Goal: Transaction & Acquisition: Purchase product/service

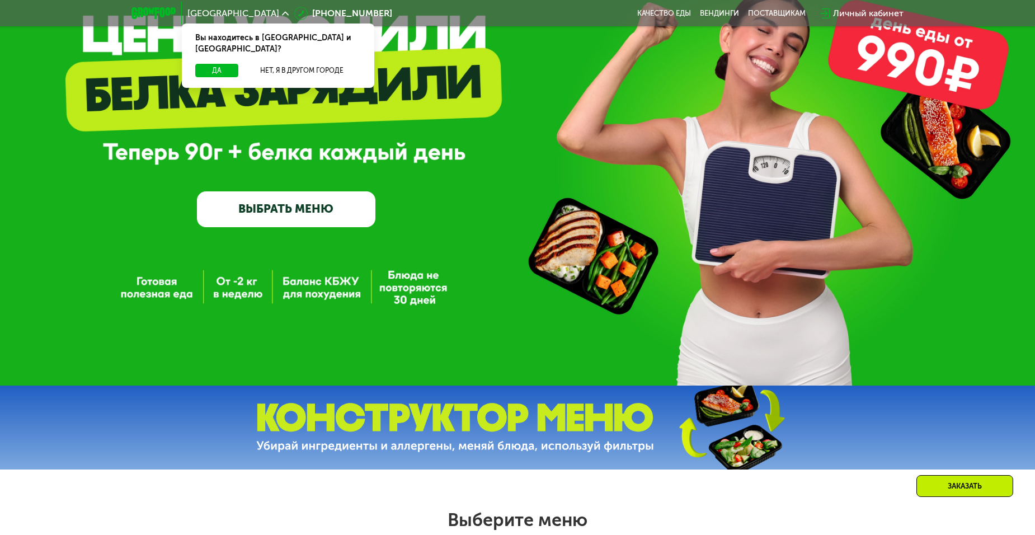
scroll to position [112, 0]
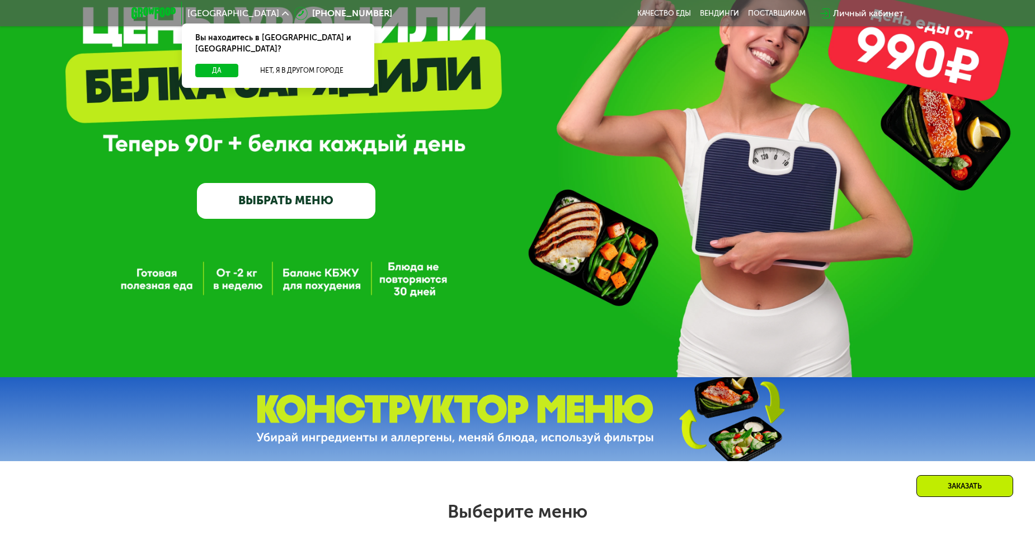
click at [311, 211] on link "ВЫБРАТЬ МЕНЮ" at bounding box center [286, 201] width 179 height 36
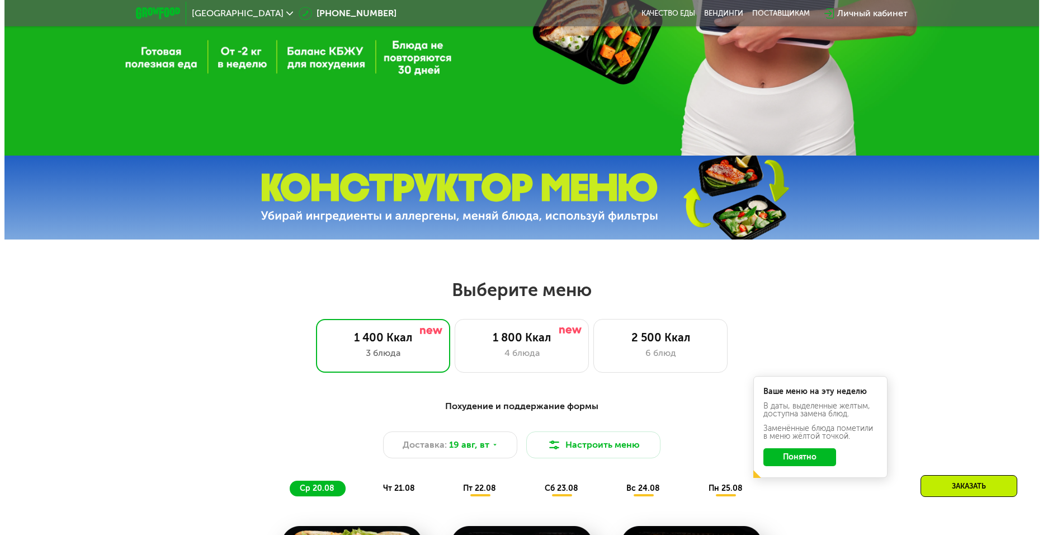
scroll to position [590, 0]
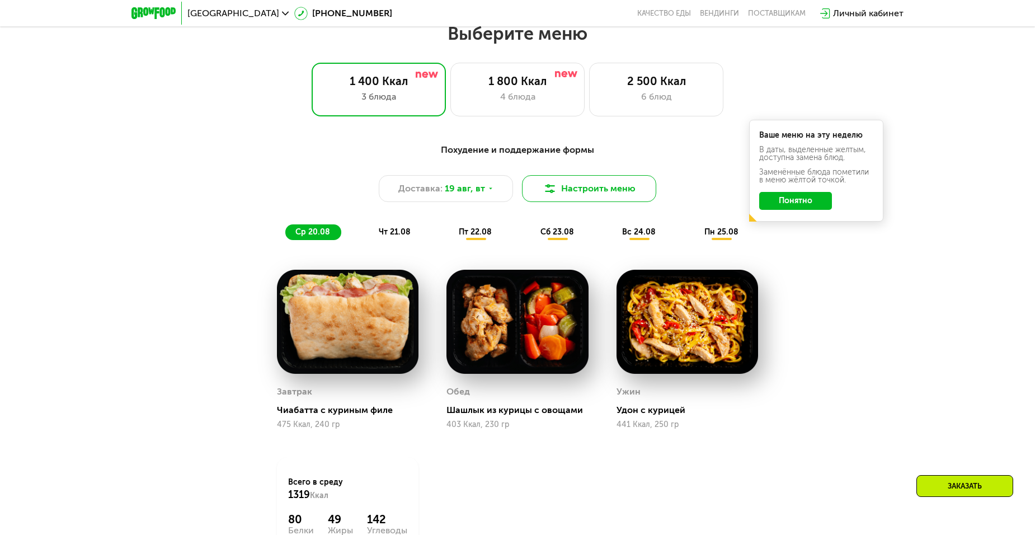
click at [554, 191] on img at bounding box center [549, 188] width 13 height 13
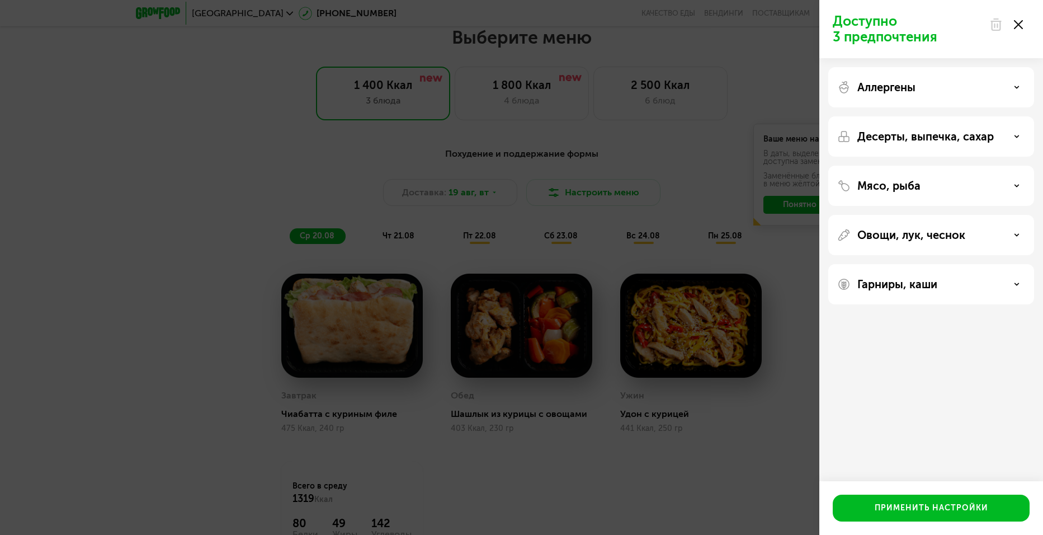
click at [904, 86] on p "Аллергены" at bounding box center [886, 87] width 58 height 13
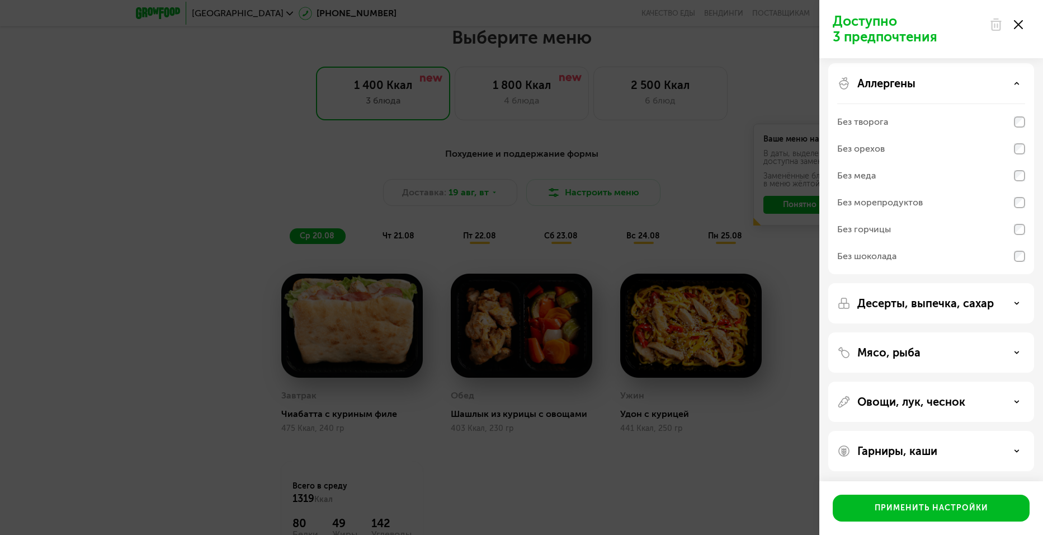
scroll to position [5, 0]
click at [889, 347] on p "Мясо, рыба" at bounding box center [888, 351] width 63 height 13
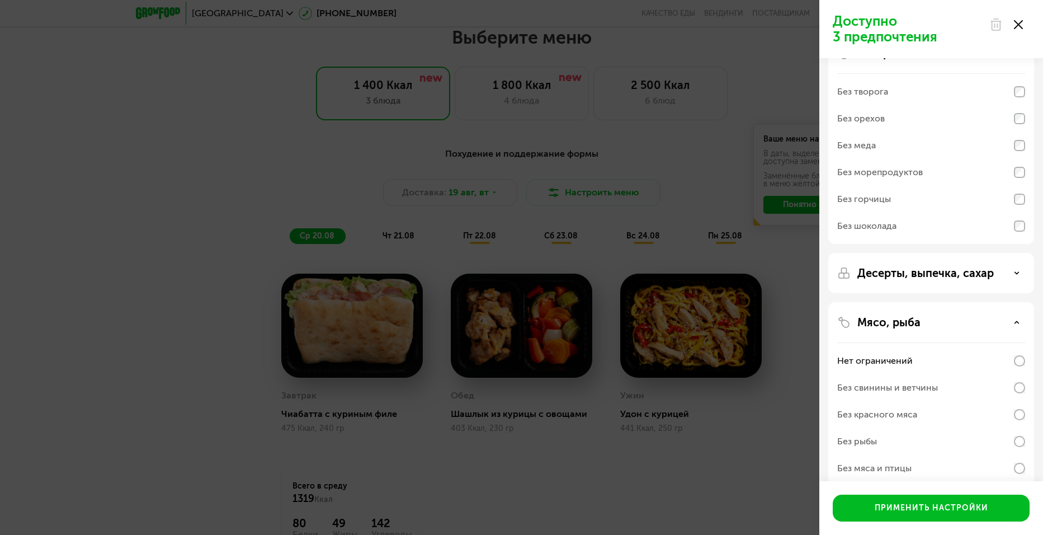
scroll to position [61, 0]
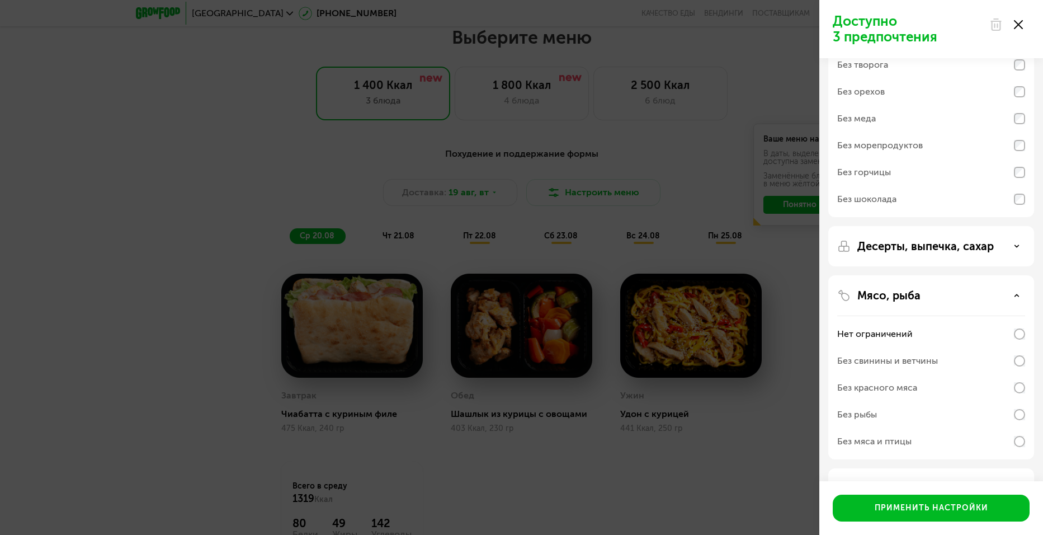
click at [950, 360] on div "Без свинины и ветчины" at bounding box center [931, 360] width 188 height 27
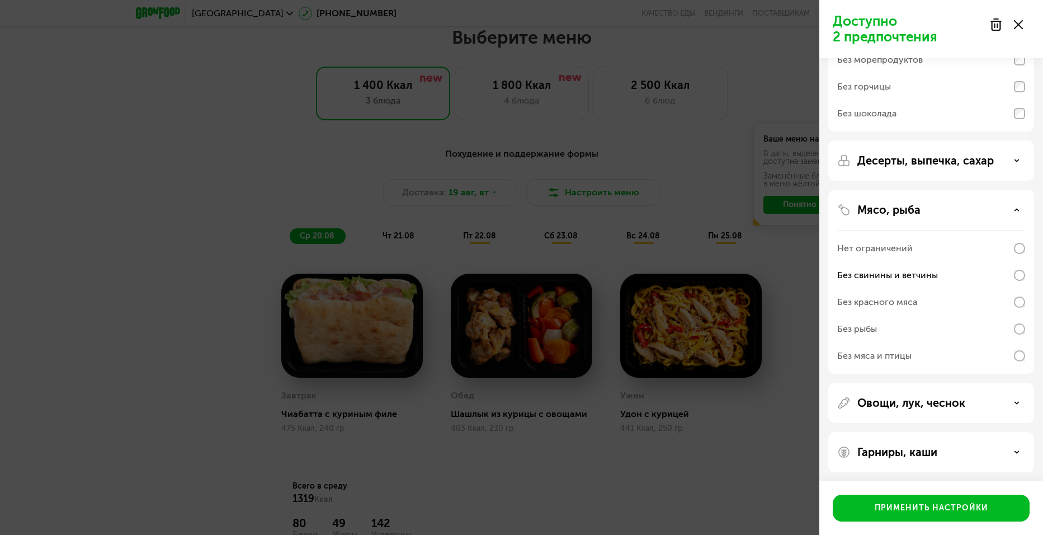
scroll to position [149, 0]
click at [1020, 206] on div "Мясо, рыба" at bounding box center [931, 207] width 188 height 13
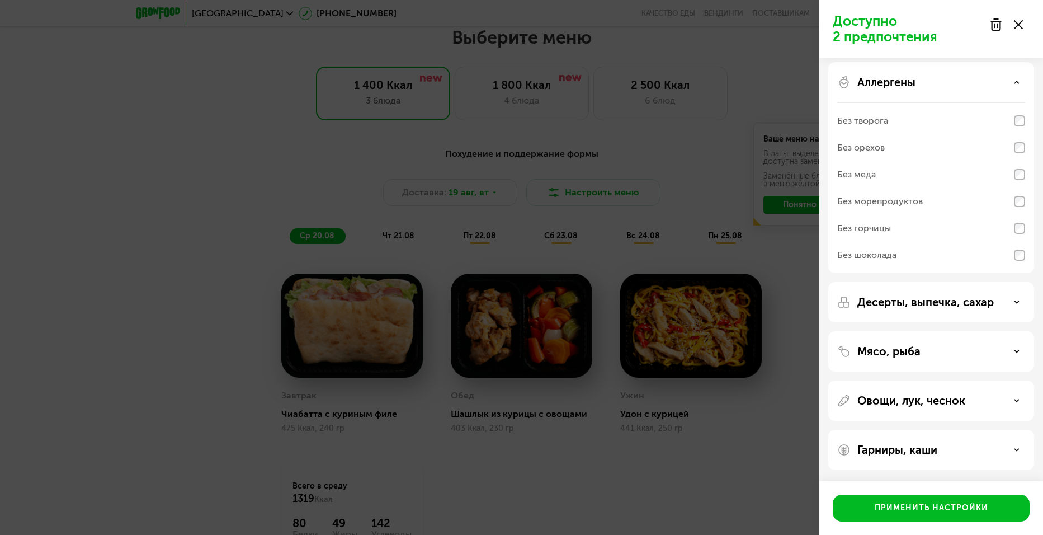
scroll to position [5, 0]
click at [934, 443] on p "Гарниры, каши" at bounding box center [897, 449] width 80 height 13
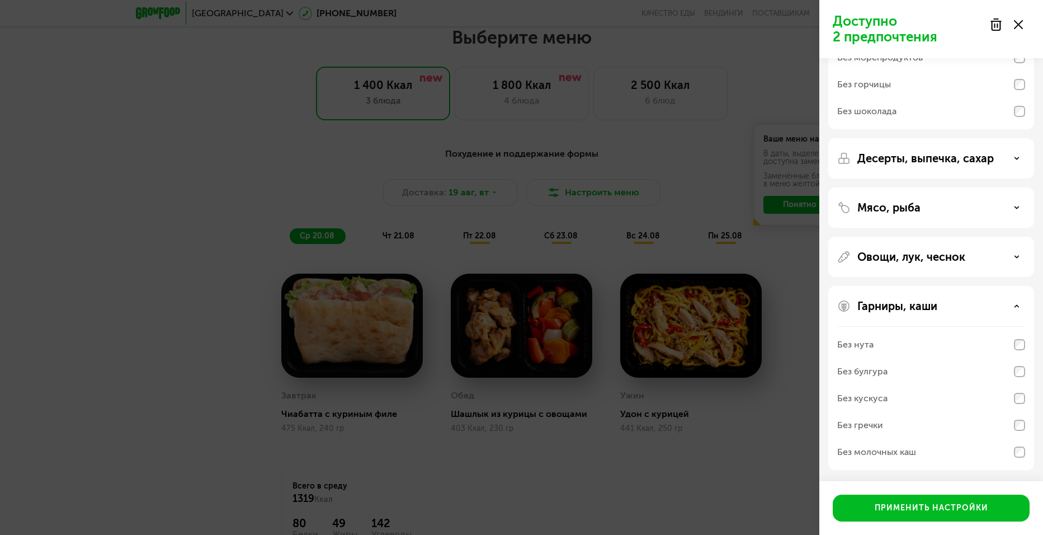
click at [968, 158] on p "Десерты, выпечка, сахар" at bounding box center [925, 158] width 136 height 13
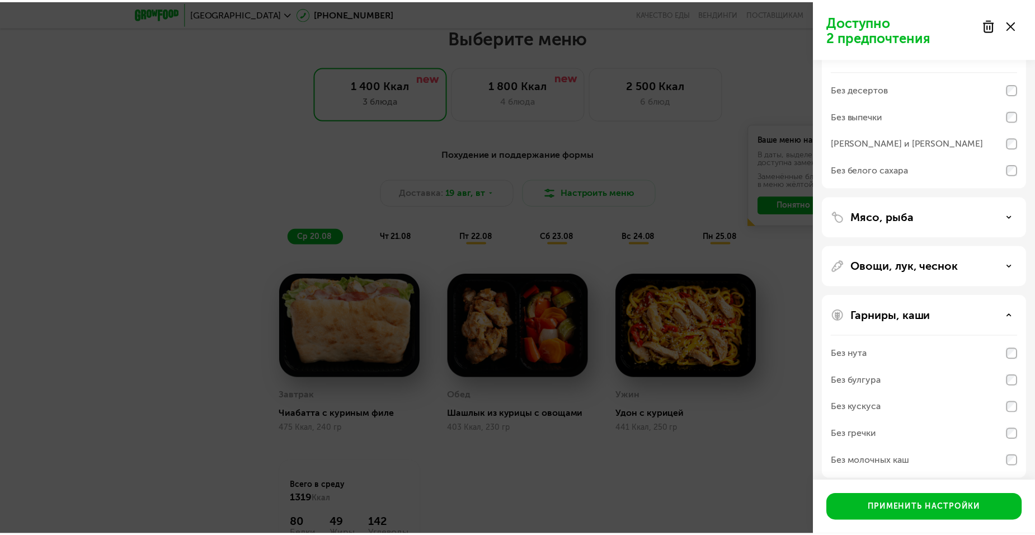
scroll to position [266, 0]
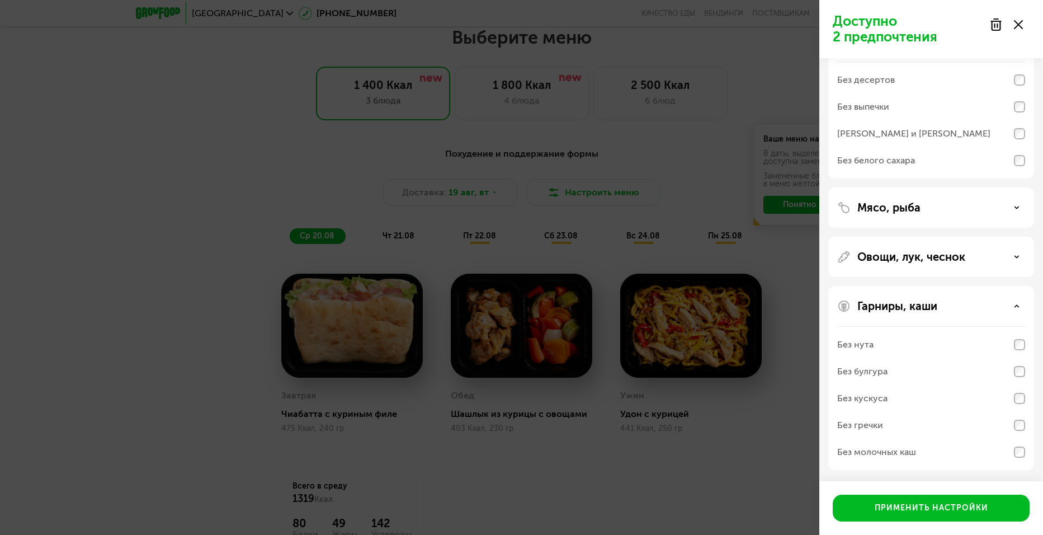
click at [934, 508] on div "Применить настройки" at bounding box center [932, 507] width 114 height 11
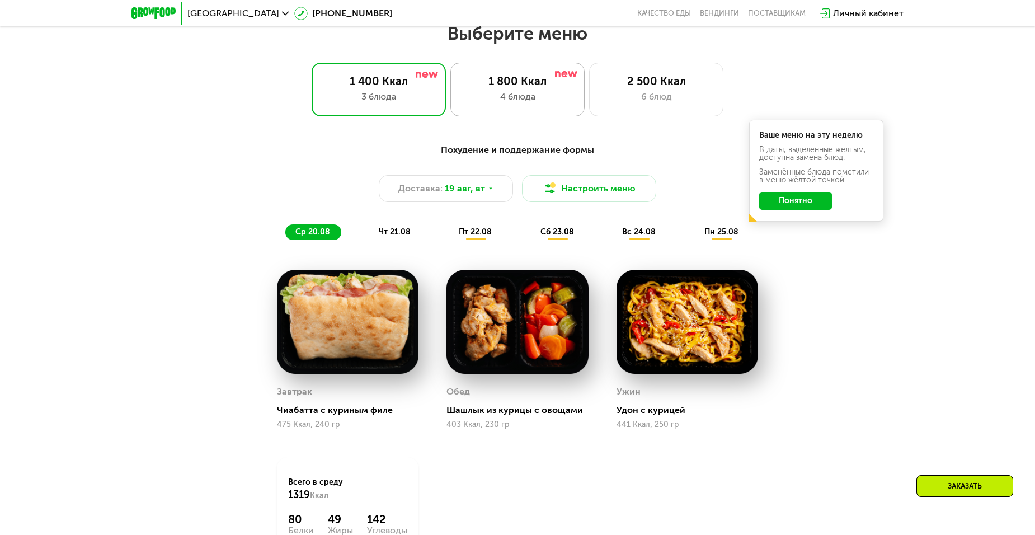
click at [539, 93] on div "4 блюда" at bounding box center [517, 96] width 111 height 13
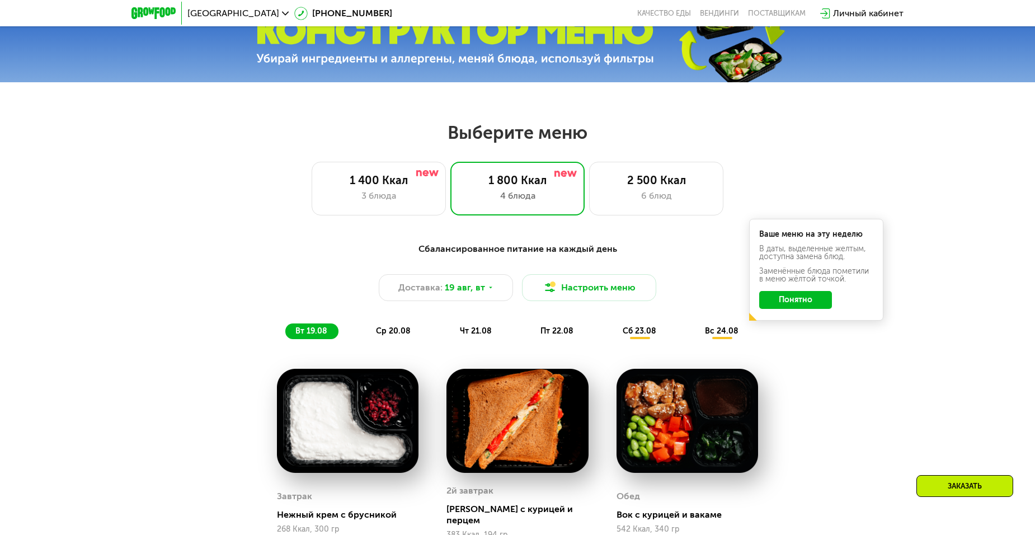
scroll to position [478, 0]
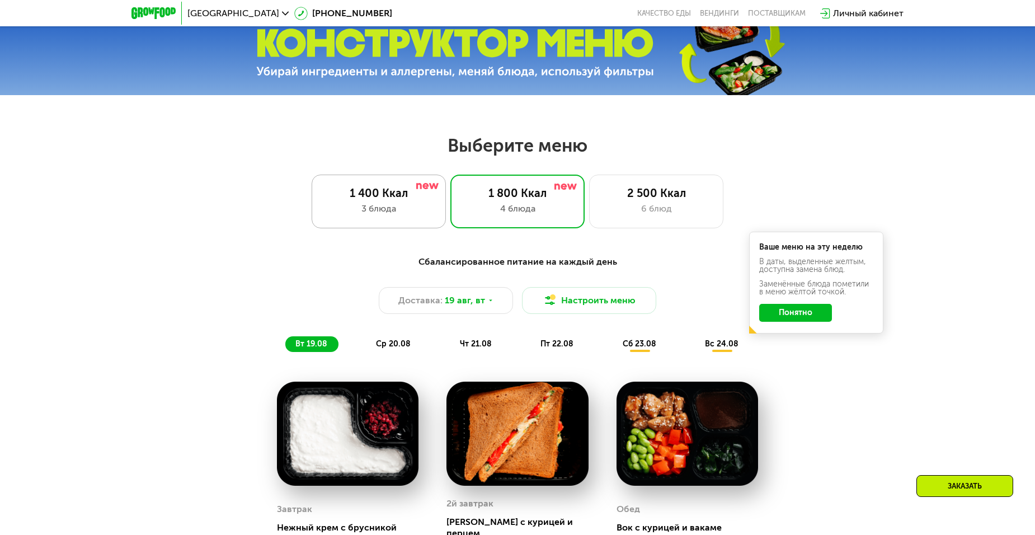
click at [450, 219] on div "1 400 Ккал 3 блюда" at bounding box center [517, 202] width 134 height 54
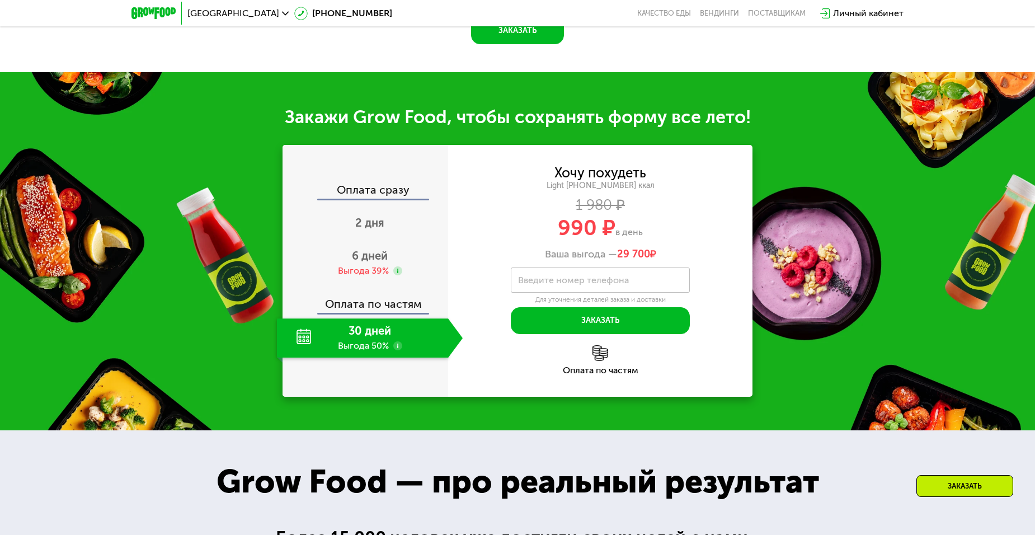
scroll to position [1149, 0]
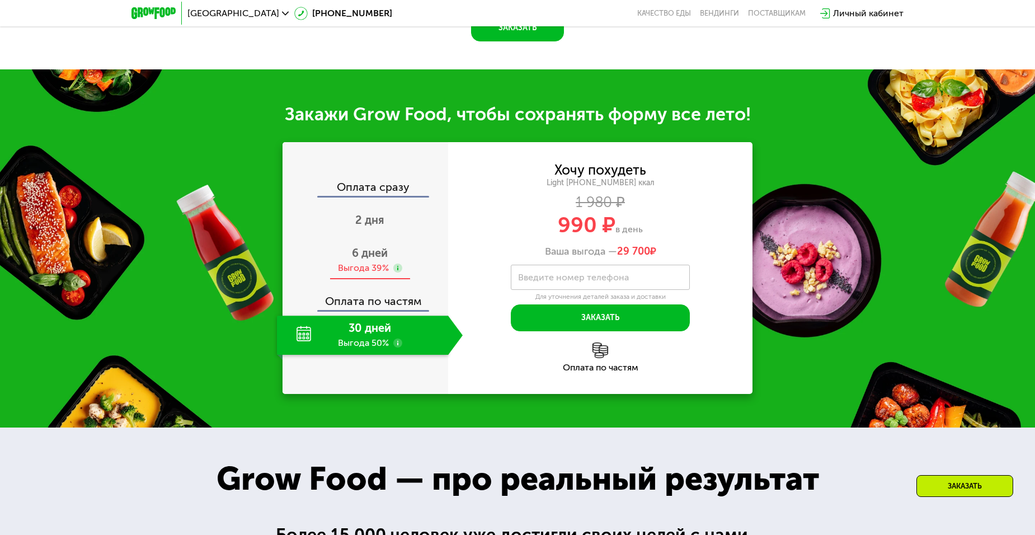
click at [364, 258] on span "6 дней" at bounding box center [370, 252] width 36 height 13
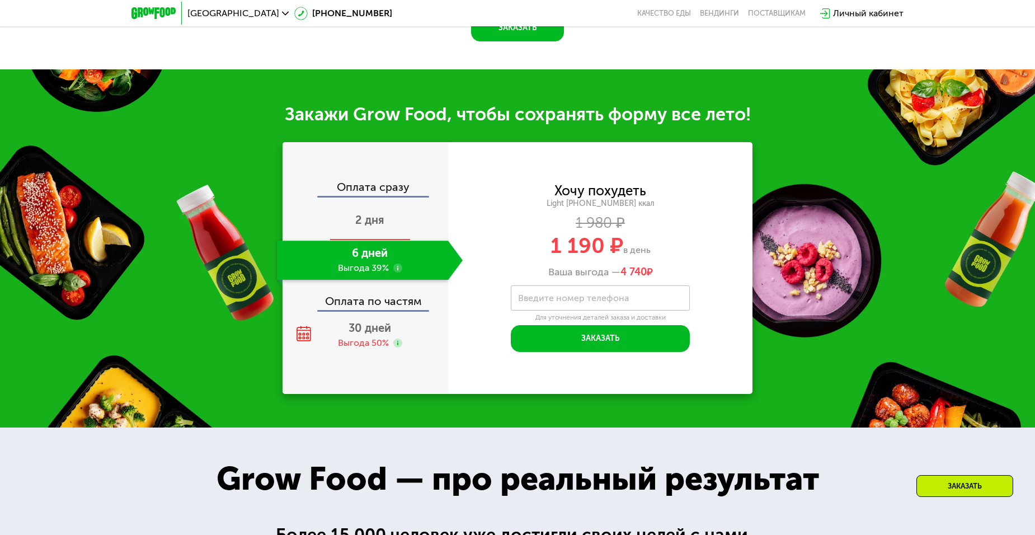
click at [377, 214] on div "2 дня" at bounding box center [370, 220] width 186 height 39
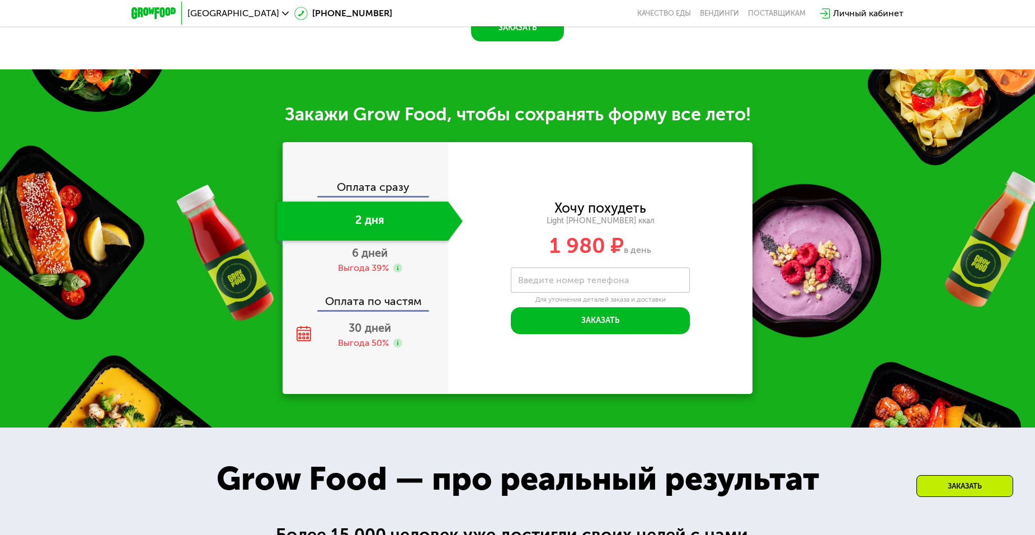
click at [381, 284] on div "Оплата сразу 2 дня 6 дней Выгода 39% Оплата по частям 30 дней Выгода 50%" at bounding box center [365, 267] width 166 height 173
click at [381, 267] on div "Выгода 39%" at bounding box center [363, 268] width 51 height 12
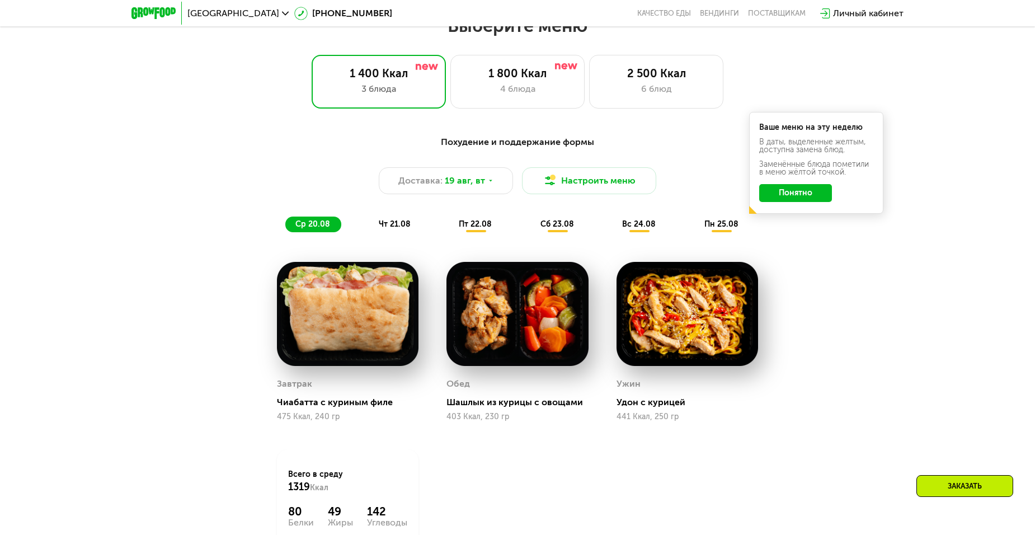
scroll to position [590, 0]
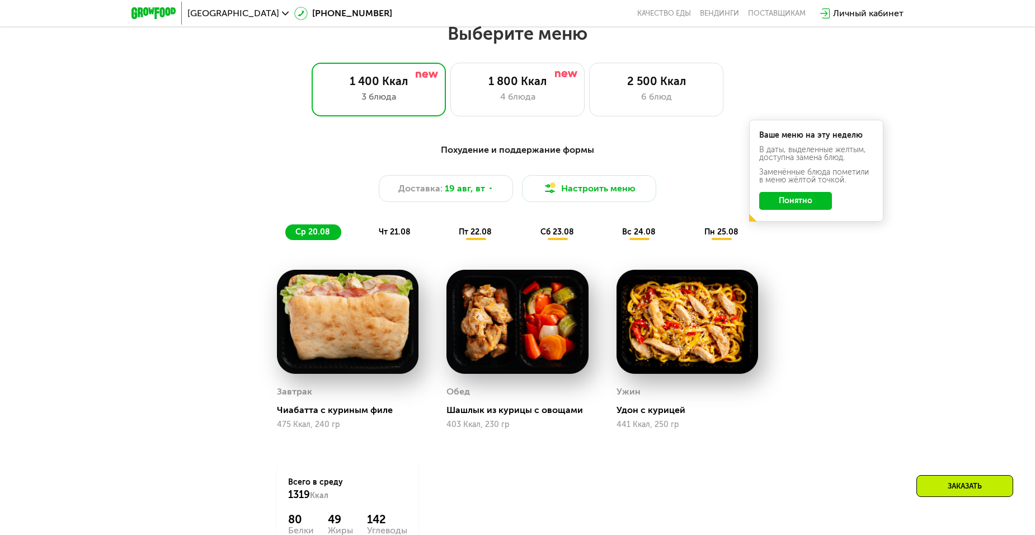
click at [400, 234] on span "чт 21.08" at bounding box center [395, 232] width 32 height 10
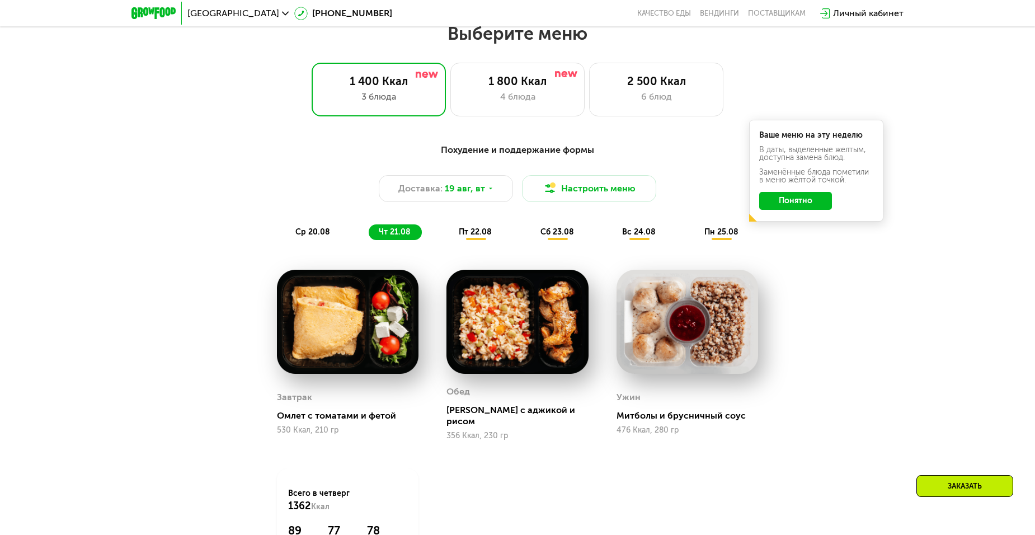
click at [488, 235] on span "пт 22.08" at bounding box center [475, 232] width 33 height 10
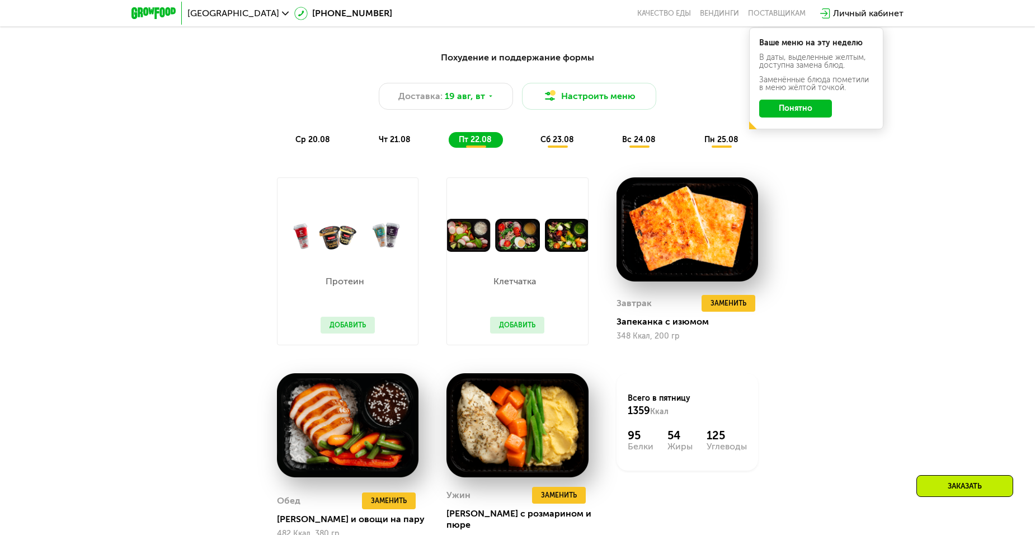
scroll to position [645, 0]
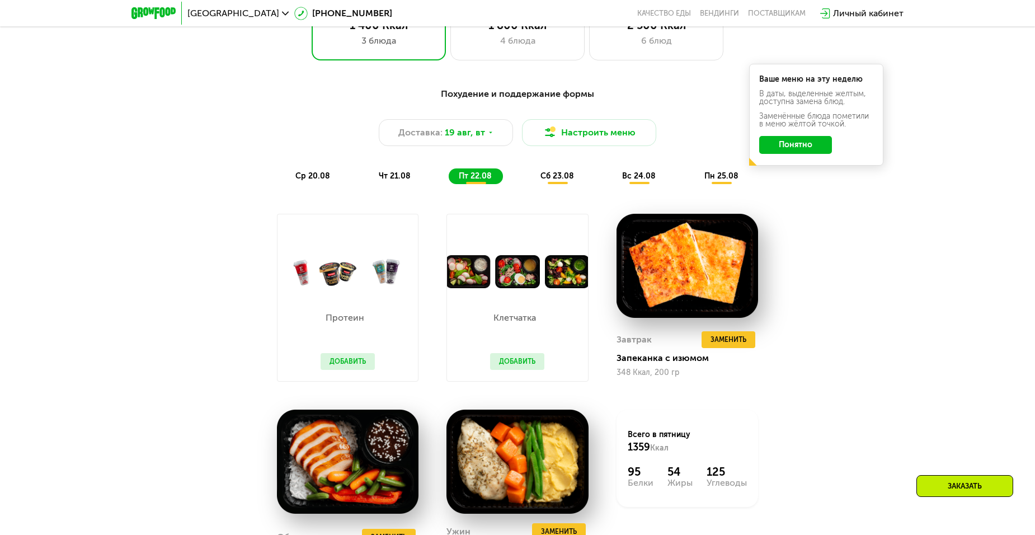
click at [558, 181] on span "сб 23.08" at bounding box center [557, 176] width 34 height 10
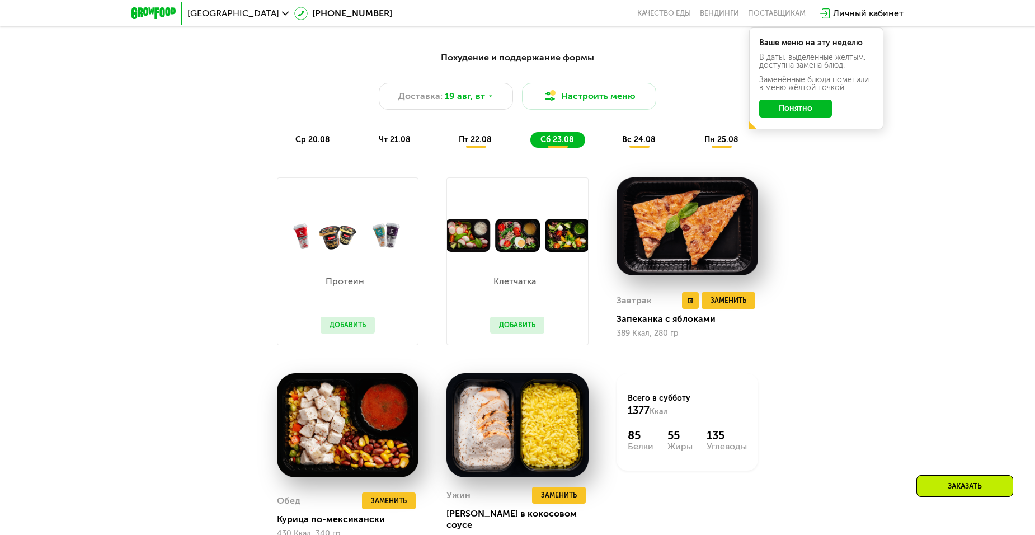
scroll to position [701, 0]
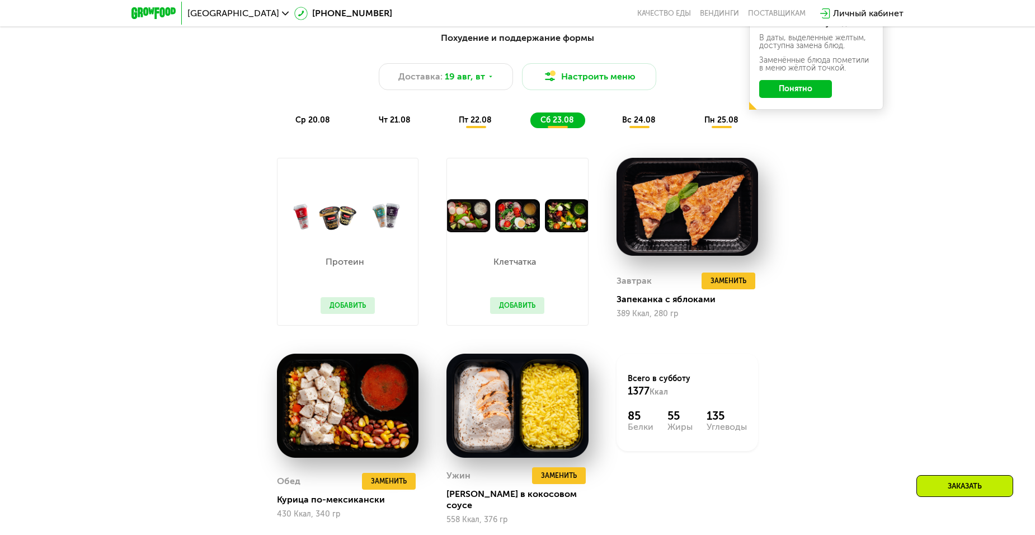
click at [640, 125] on span "вс 24.08" at bounding box center [639, 120] width 34 height 10
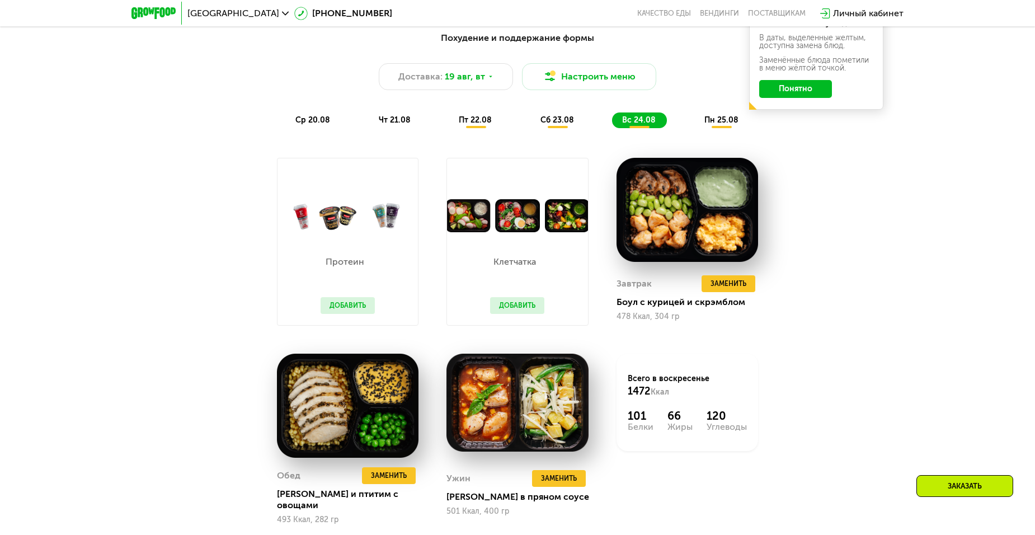
click at [712, 125] on span "пн 25.08" at bounding box center [721, 120] width 34 height 10
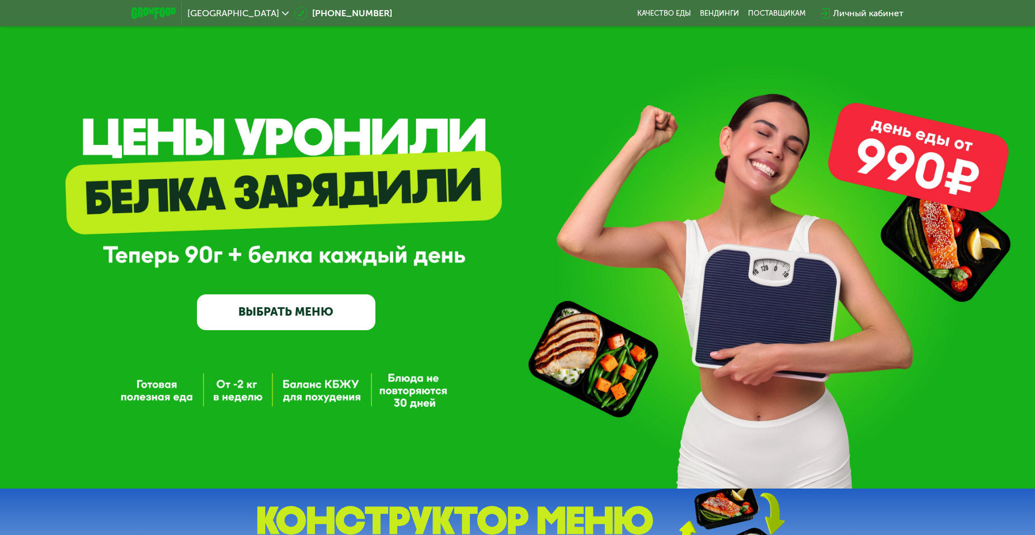
scroll to position [0, 0]
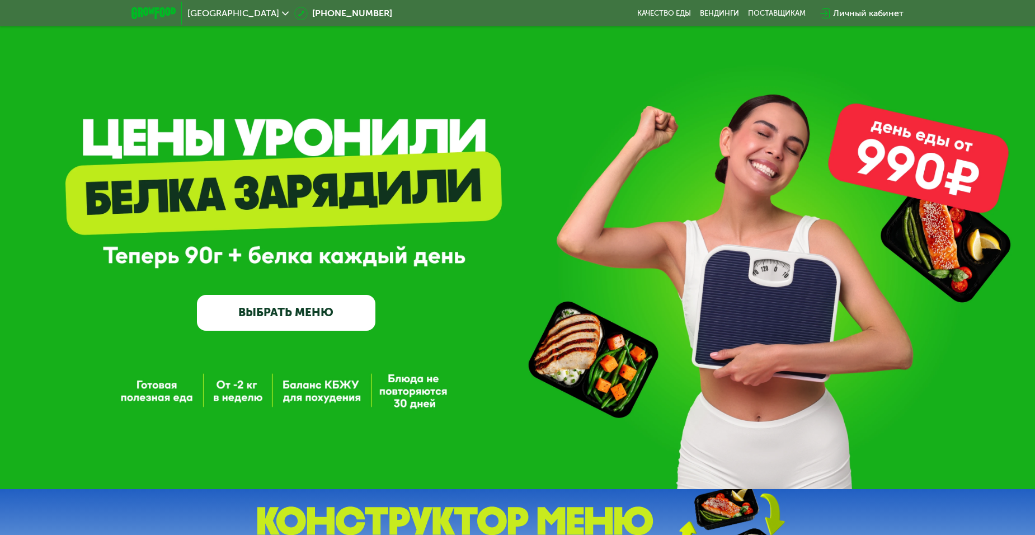
click at [290, 316] on link "ВЫБРАТЬ МЕНЮ" at bounding box center [286, 313] width 179 height 36
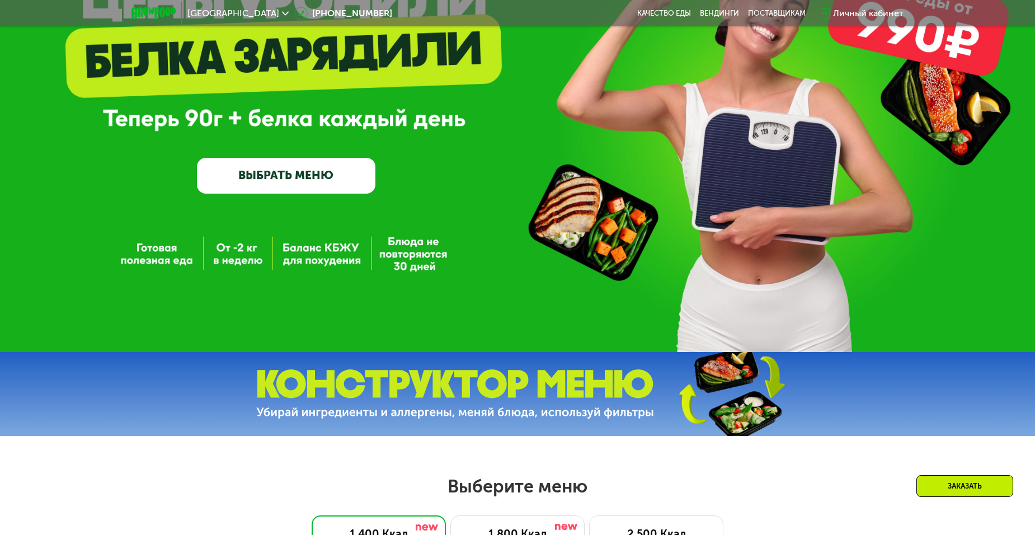
scroll to position [30, 0]
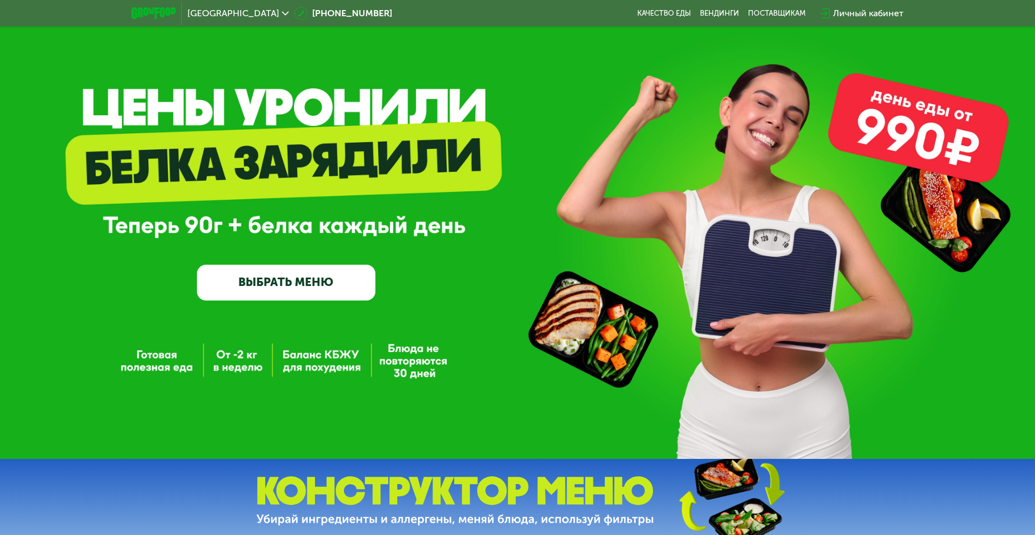
click at [244, 280] on link "ВЫБРАТЬ МЕНЮ" at bounding box center [286, 283] width 179 height 36
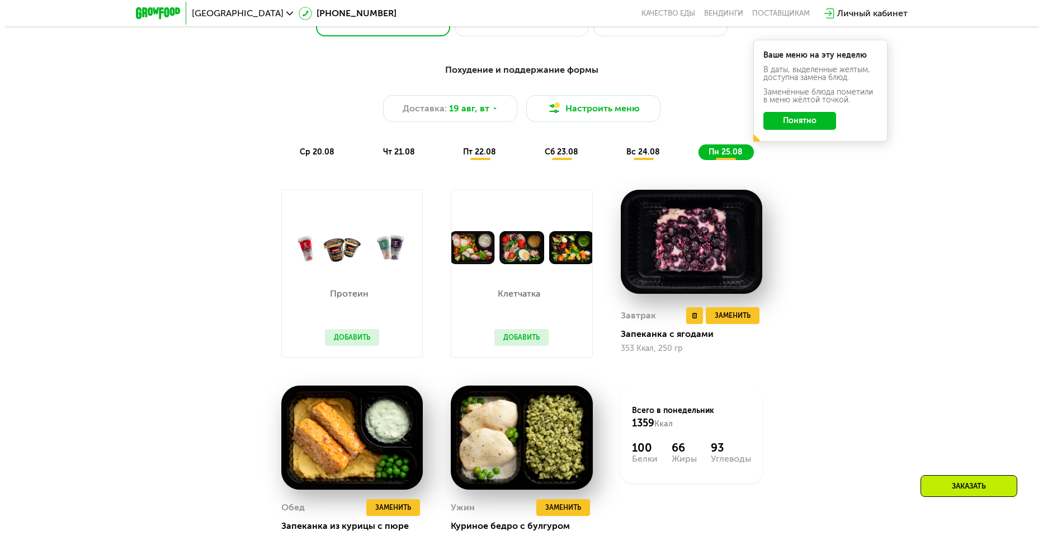
scroll to position [590, 0]
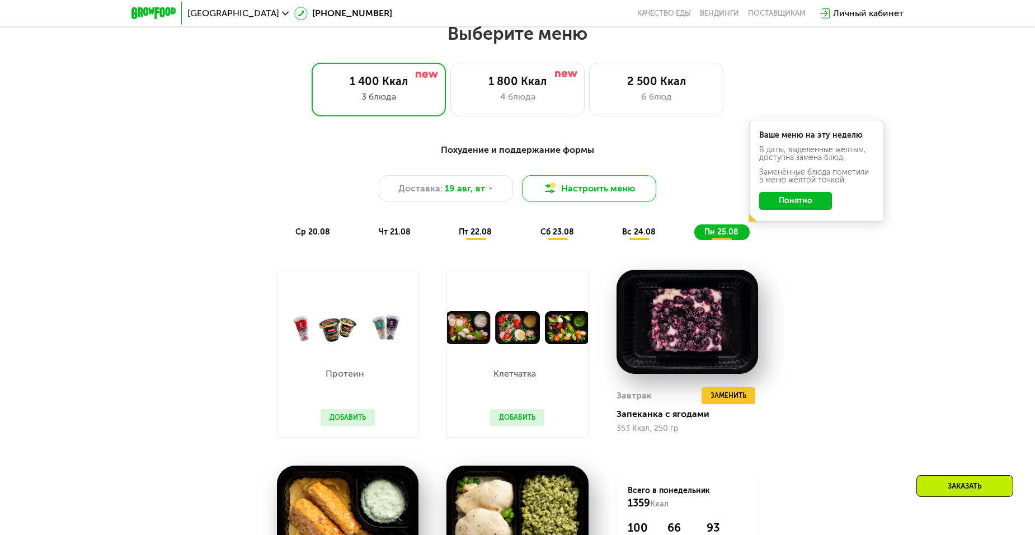
click at [638, 192] on button "Настроить меню" at bounding box center [589, 188] width 134 height 27
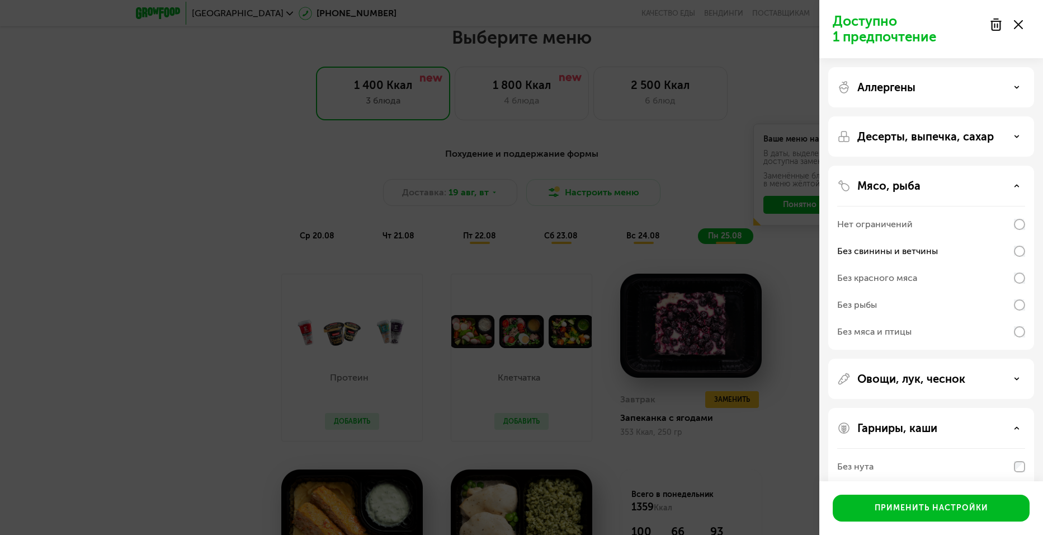
click at [972, 139] on p "Десерты, выпечка, сахар" at bounding box center [925, 136] width 136 height 13
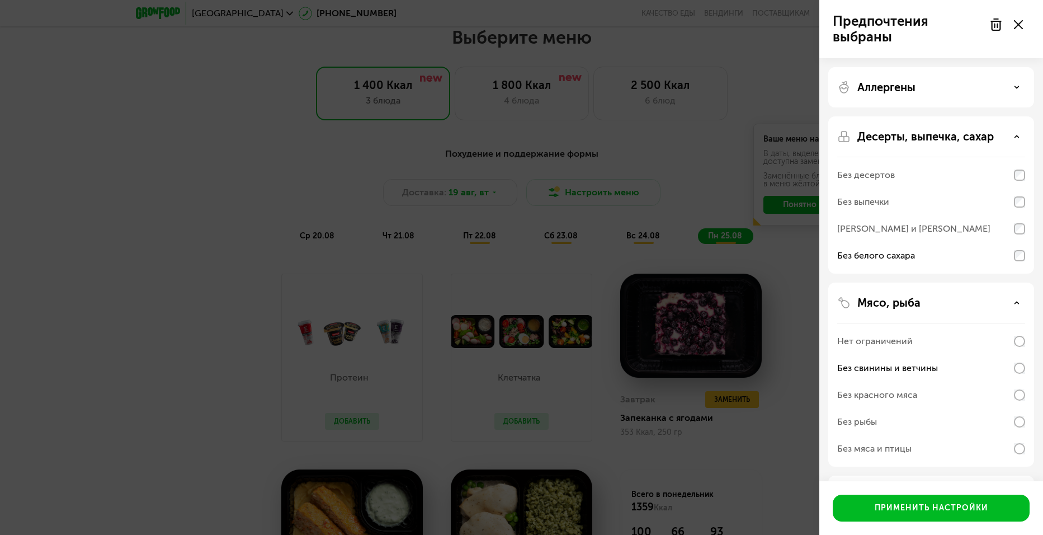
click at [1013, 230] on div "[PERSON_NAME] и [PERSON_NAME]" at bounding box center [931, 228] width 188 height 27
click at [1016, 225] on div "[PERSON_NAME] и [PERSON_NAME]" at bounding box center [931, 228] width 188 height 27
click at [1016, 185] on div "Без десертов" at bounding box center [931, 175] width 188 height 27
click at [1021, 181] on div "Без десертов" at bounding box center [931, 175] width 188 height 27
click at [965, 84] on div "Аллергены" at bounding box center [931, 87] width 188 height 13
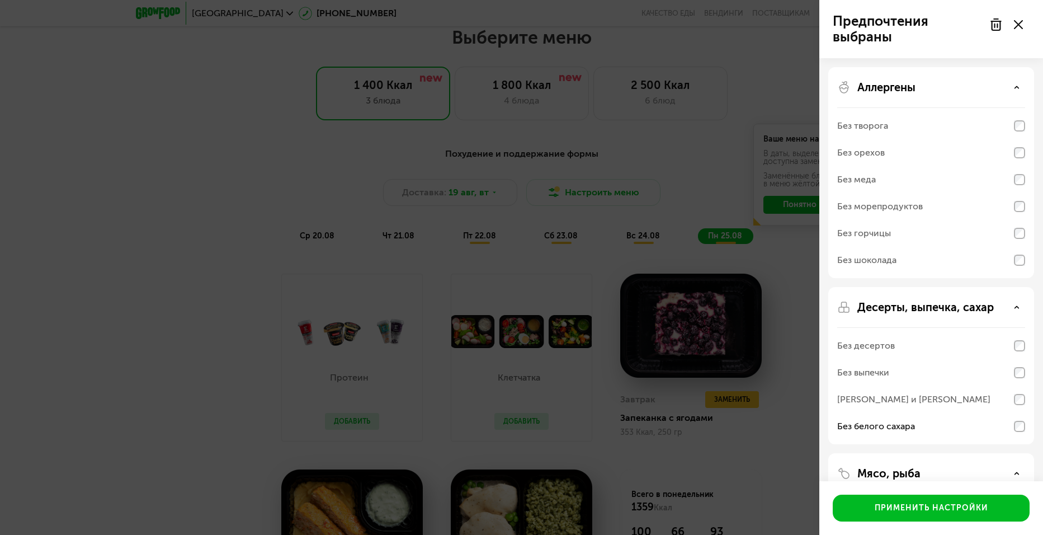
click at [922, 453] on div "Десерты, выпечка, сахар Без десертов Без выпечки Без сэндвичей и круассанов Без…" at bounding box center [931, 545] width 206 height 184
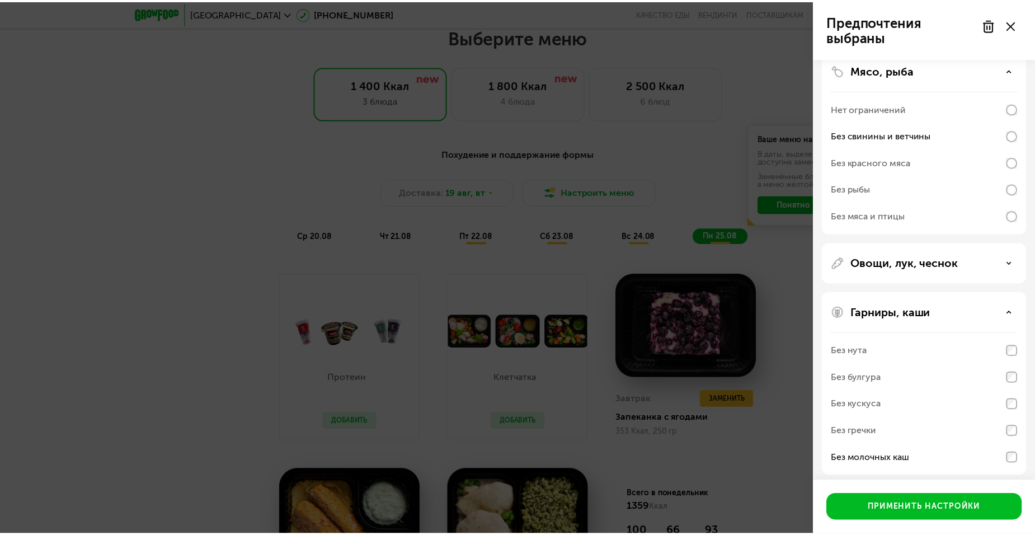
scroll to position [409, 0]
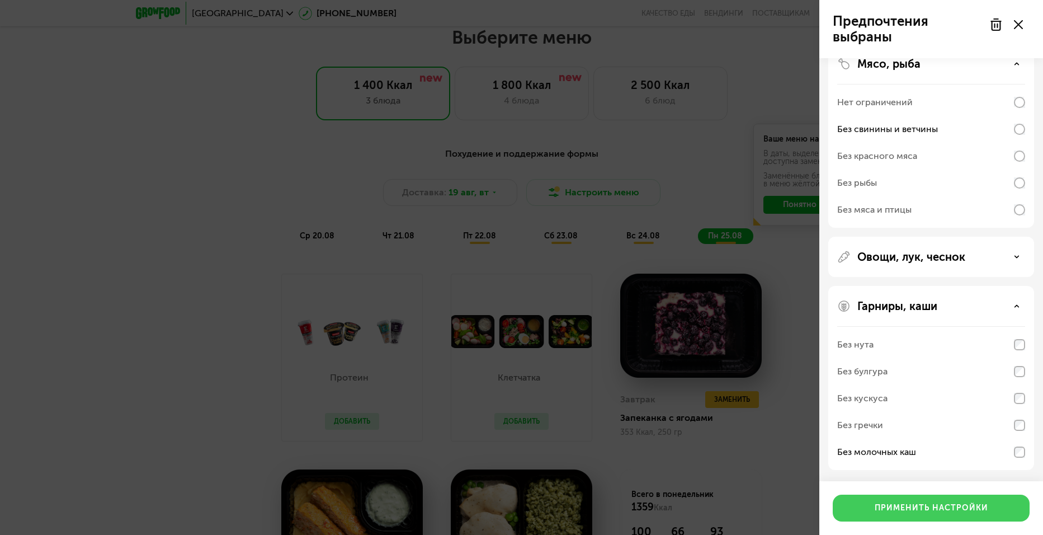
click at [972, 513] on div "Применить настройки" at bounding box center [932, 507] width 114 height 11
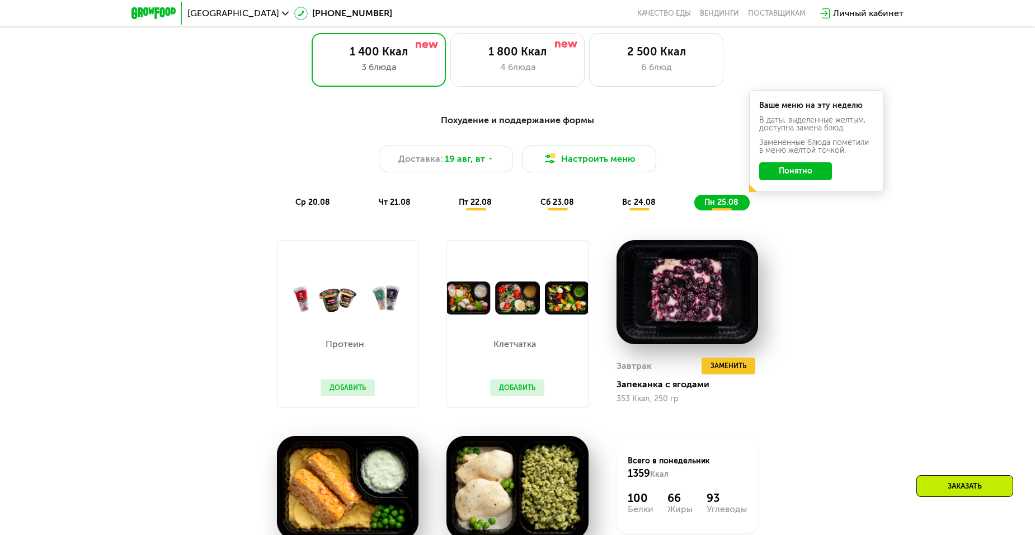
scroll to position [590, 0]
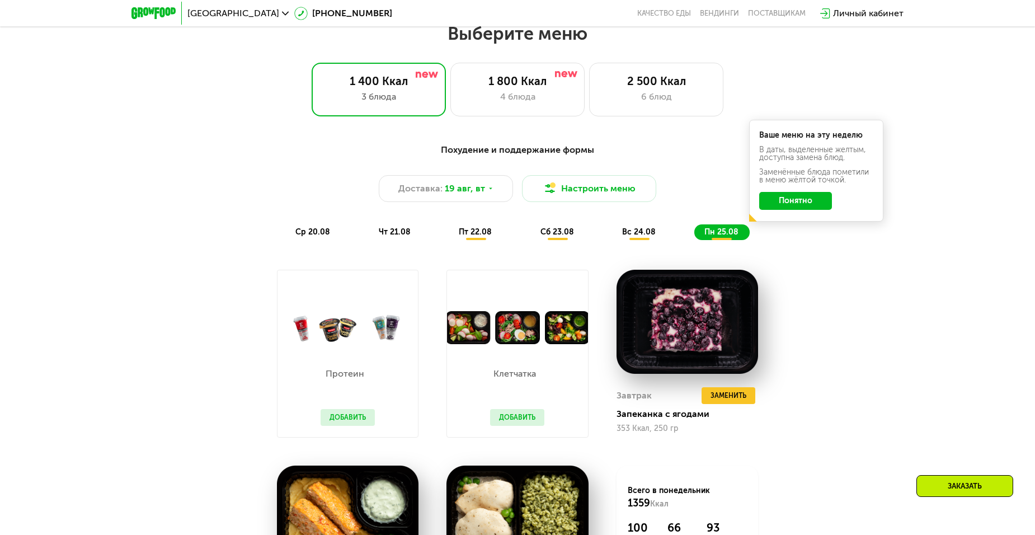
click at [639, 237] on span "вс 24.08" at bounding box center [639, 232] width 34 height 10
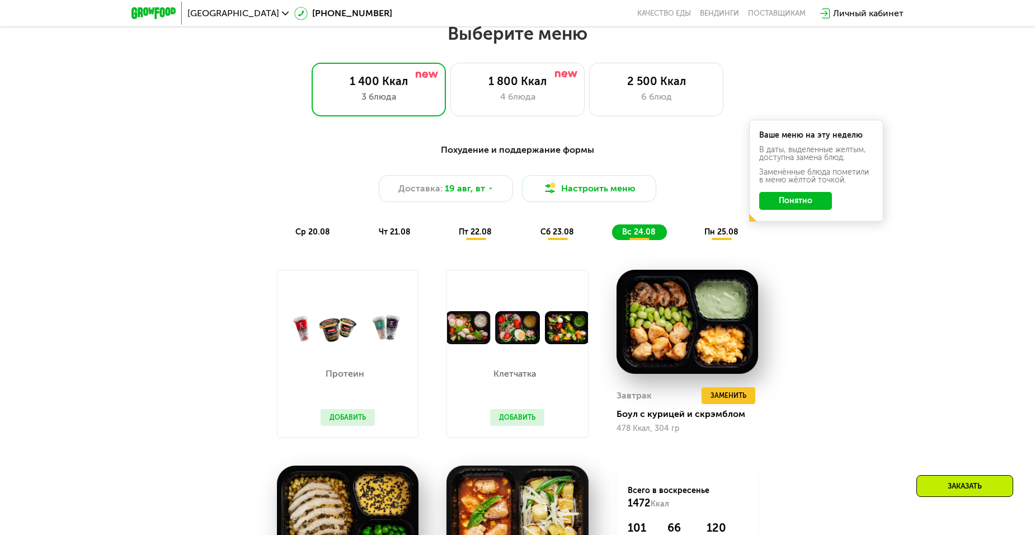
click at [548, 236] on span "сб 23.08" at bounding box center [557, 232] width 34 height 10
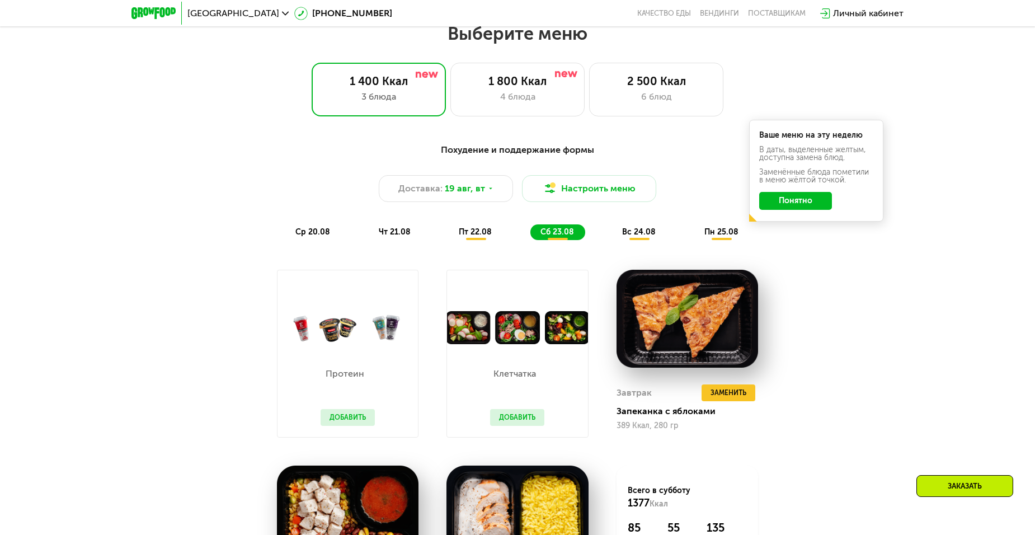
click at [488, 235] on span "пт 22.08" at bounding box center [475, 232] width 33 height 10
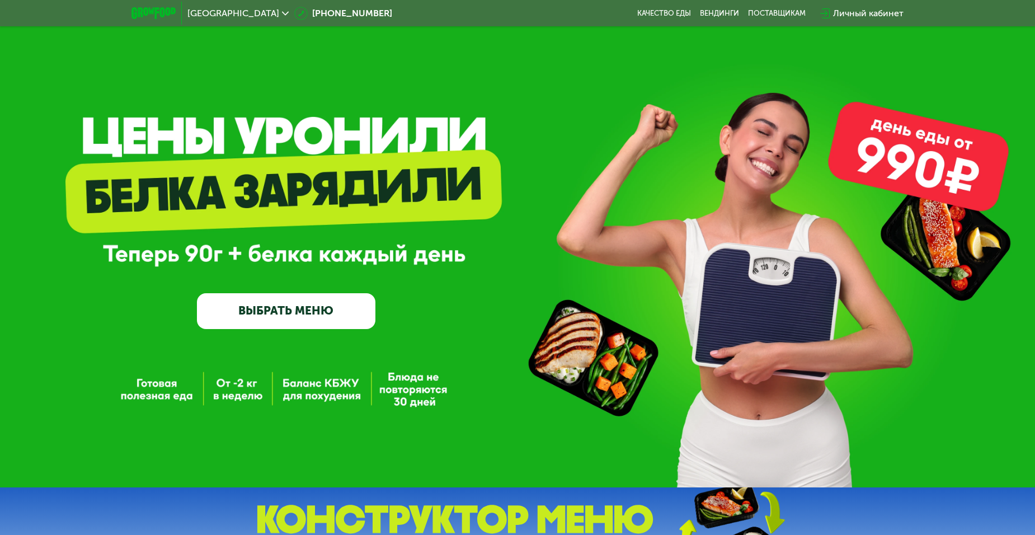
scroll to position [0, 0]
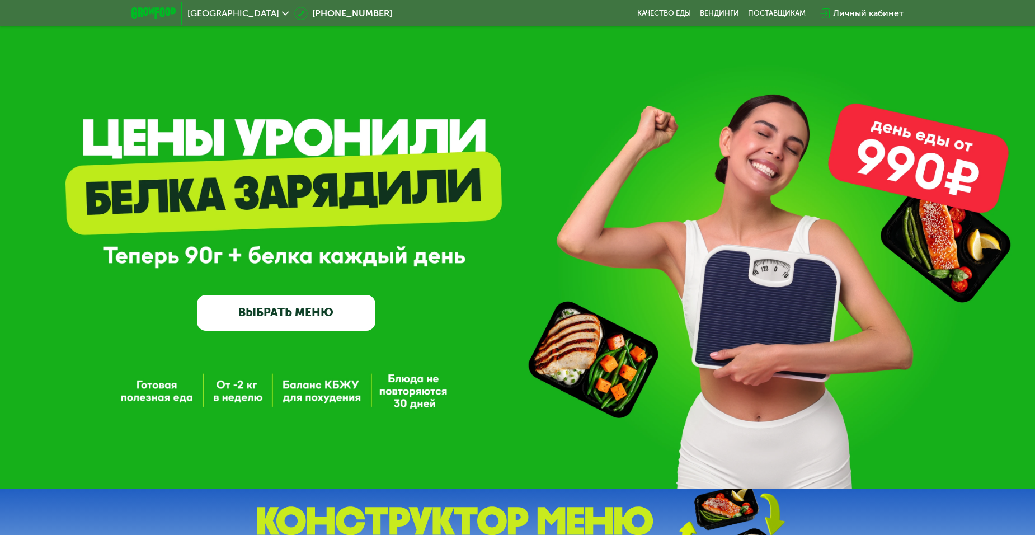
click at [291, 309] on link "ВЫБРАТЬ МЕНЮ" at bounding box center [286, 313] width 179 height 36
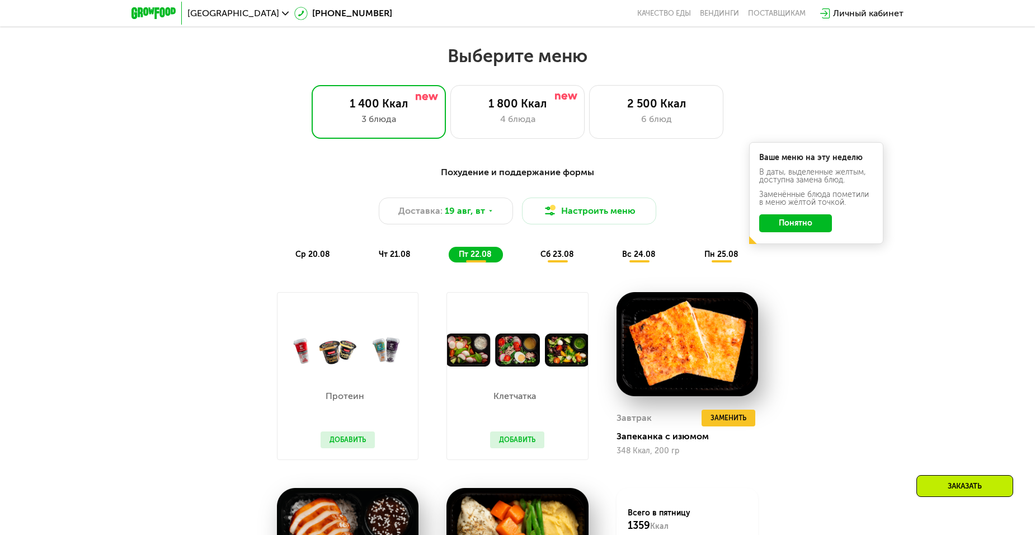
scroll to position [590, 0]
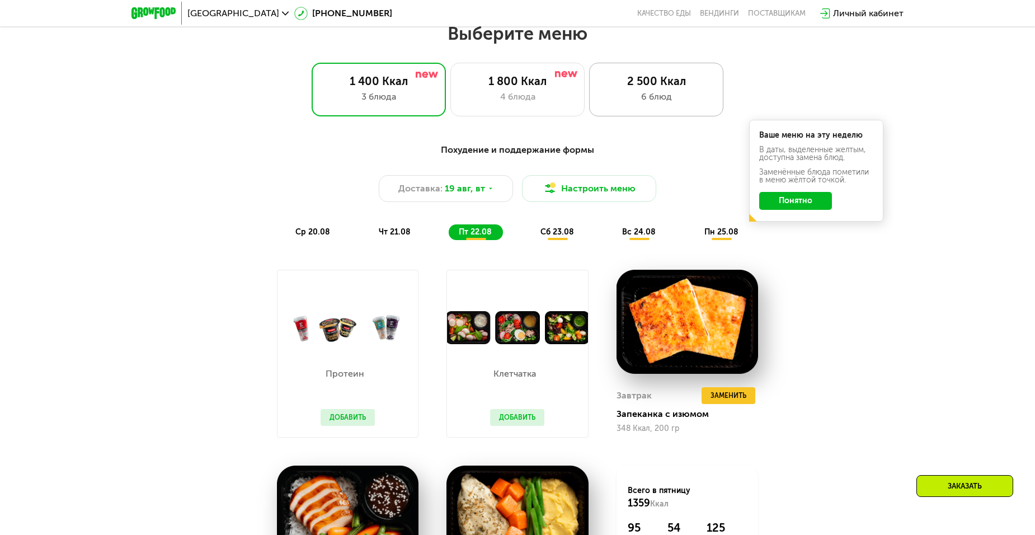
click at [708, 97] on div "6 блюд" at bounding box center [656, 96] width 111 height 13
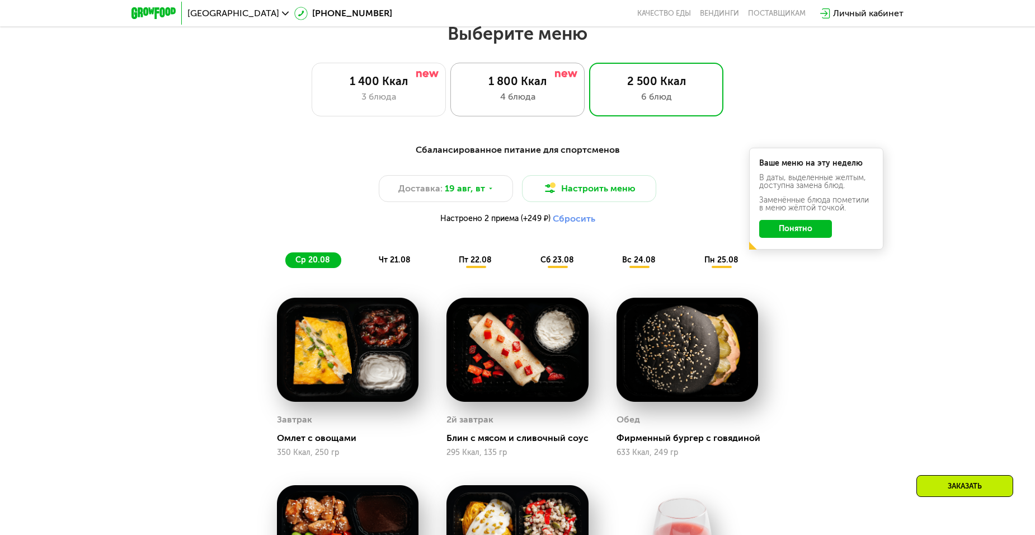
click at [541, 88] on div "1 800 Ккал" at bounding box center [517, 80] width 111 height 13
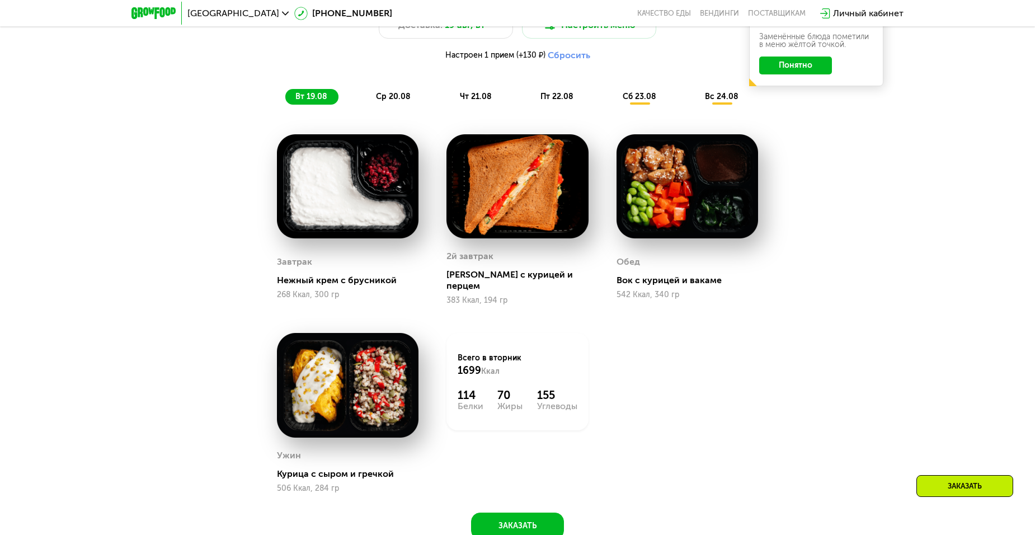
scroll to position [757, 0]
